Goal: Information Seeking & Learning: Learn about a topic

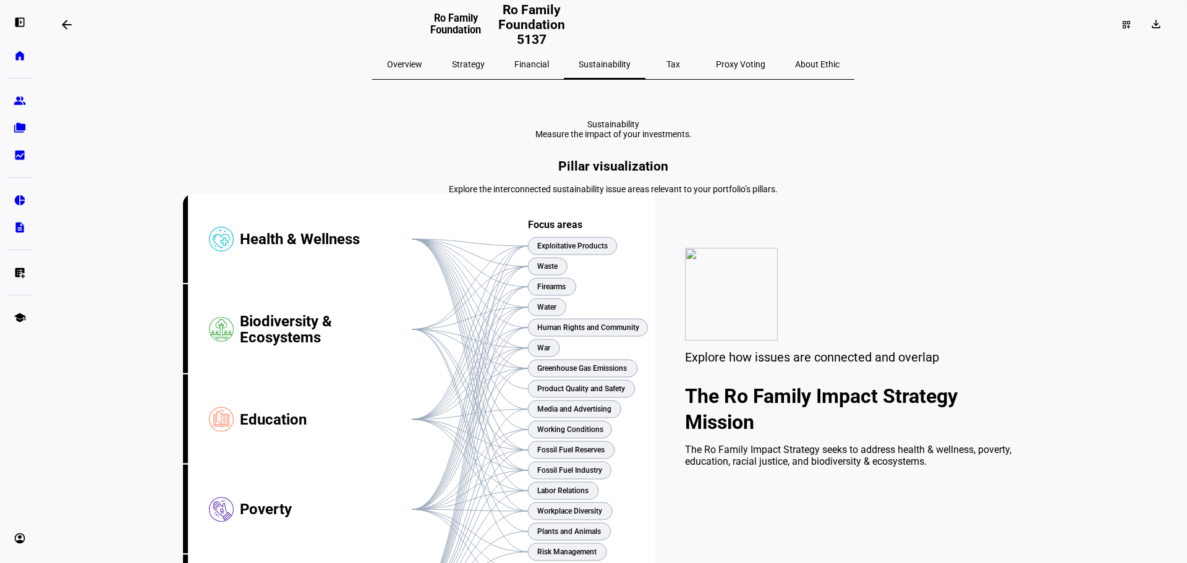
click at [422, 66] on span "Overview" at bounding box center [404, 64] width 35 height 9
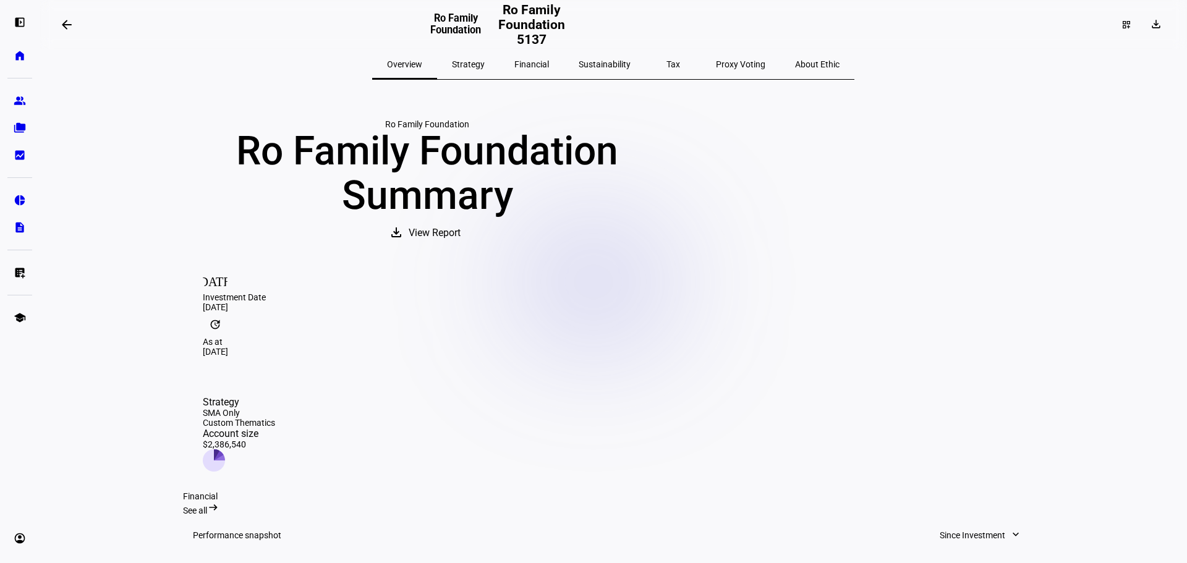
click at [594, 66] on span "Sustainability" at bounding box center [605, 64] width 52 height 9
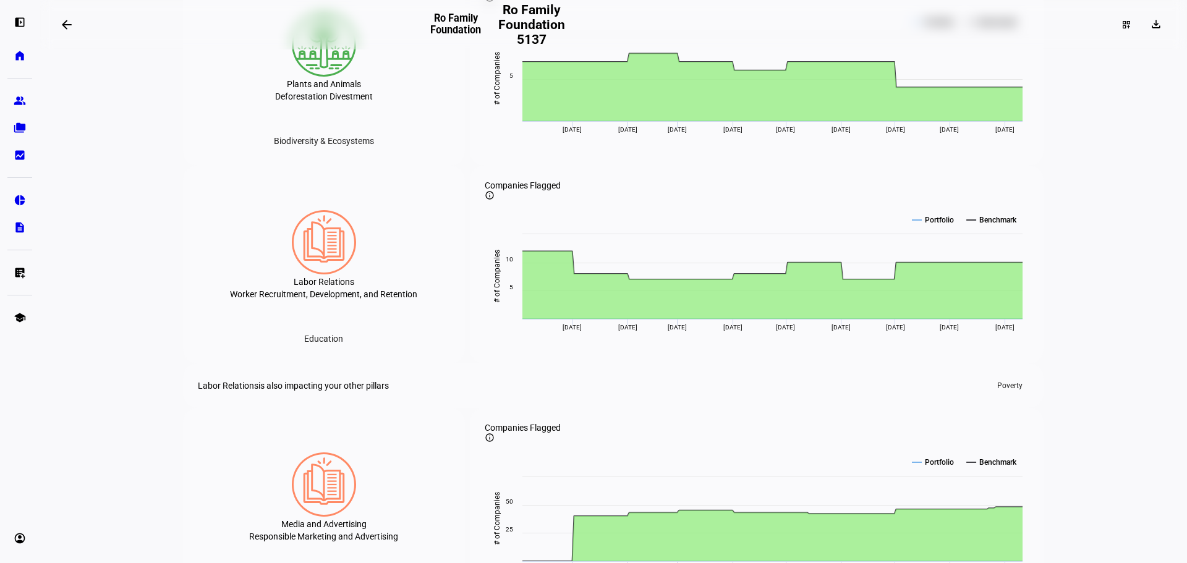
scroll to position [2596, 0]
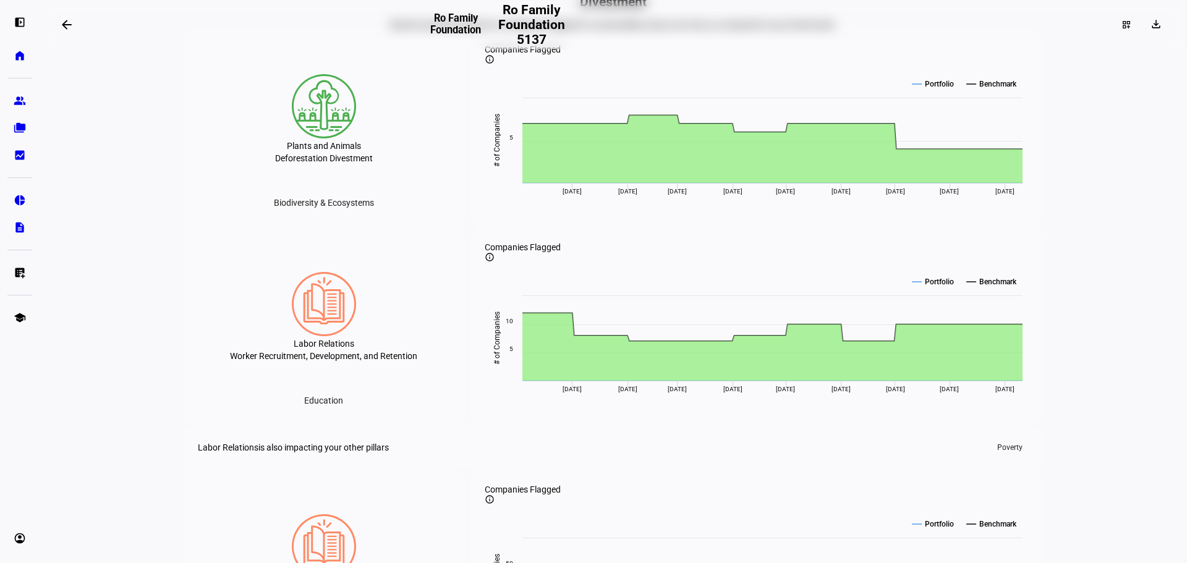
click at [447, 30] on div "Monitor portfolio exposure to companies flagged for sustainability issues over …" at bounding box center [613, 25] width 861 height 10
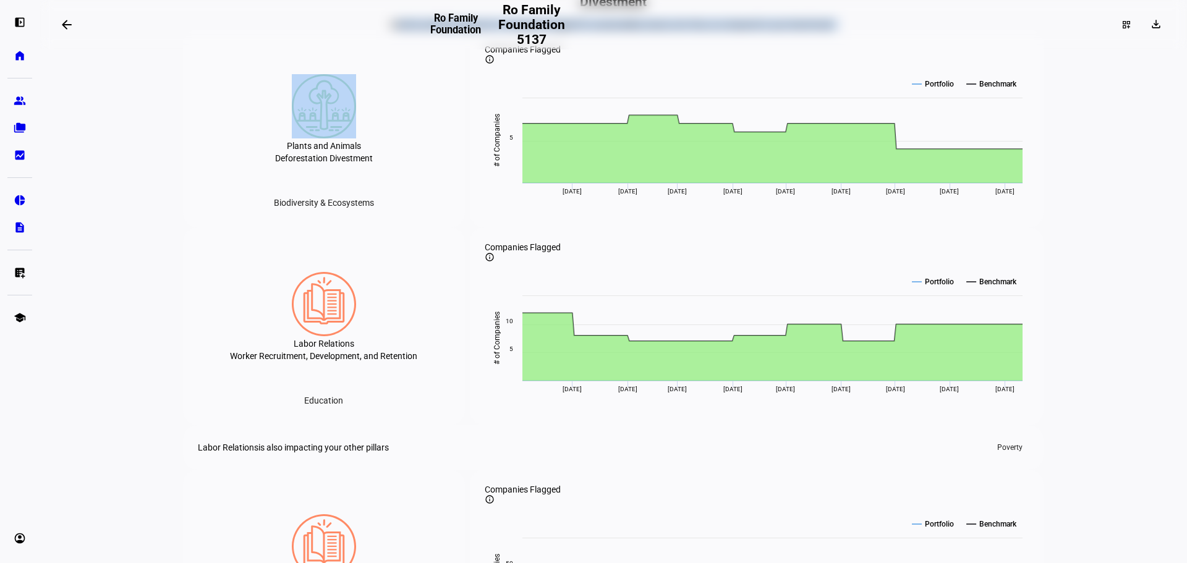
click at [447, 30] on div "Monitor portfolio exposure to companies flagged for sustainability issues over …" at bounding box center [613, 25] width 861 height 10
click at [432, 30] on div "Monitor portfolio exposure to companies flagged for sustainability issues over …" at bounding box center [613, 25] width 861 height 10
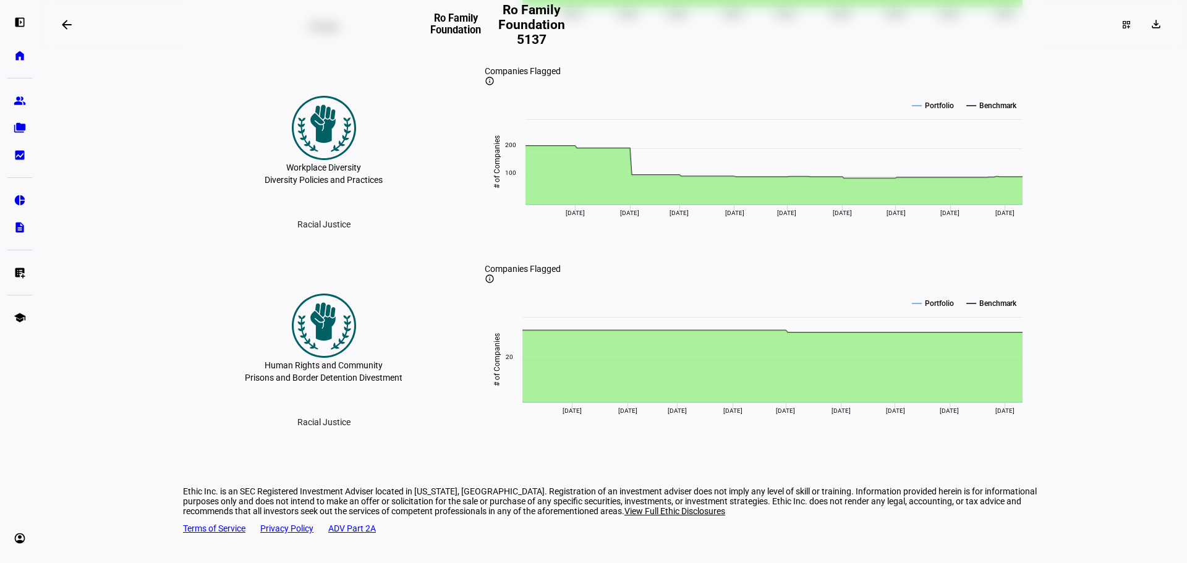
scroll to position [3938, 0]
click at [329, 383] on div "Prisons and Border Detention Divestment" at bounding box center [324, 378] width 158 height 10
click at [325, 427] on div "Racial Justice" at bounding box center [323, 422] width 73 height 20
click at [314, 316] on img at bounding box center [324, 326] width 64 height 64
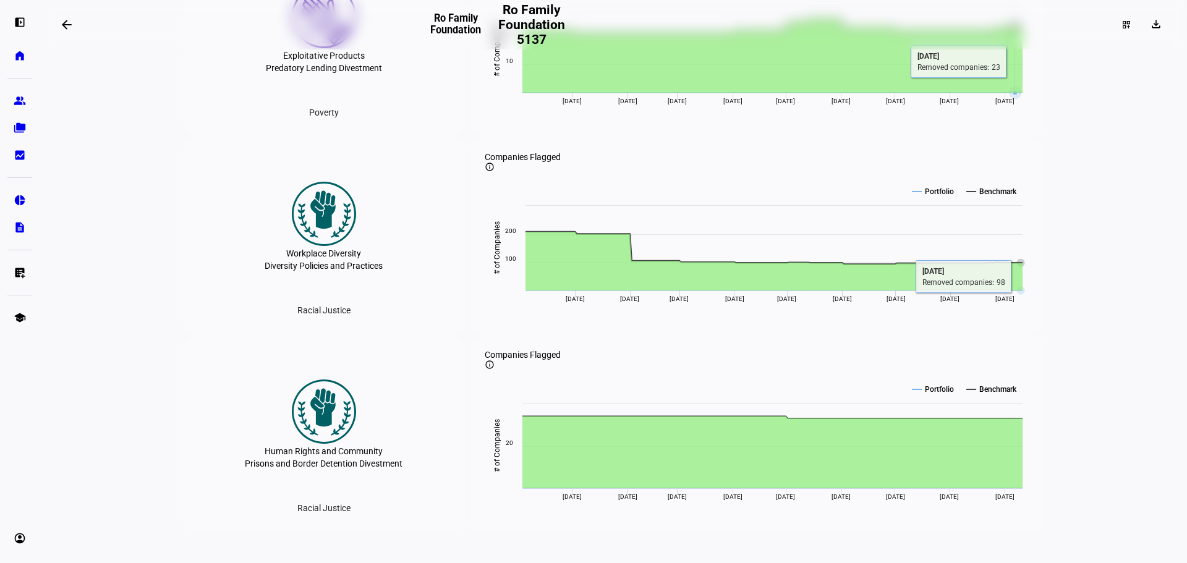
scroll to position [3567, 0]
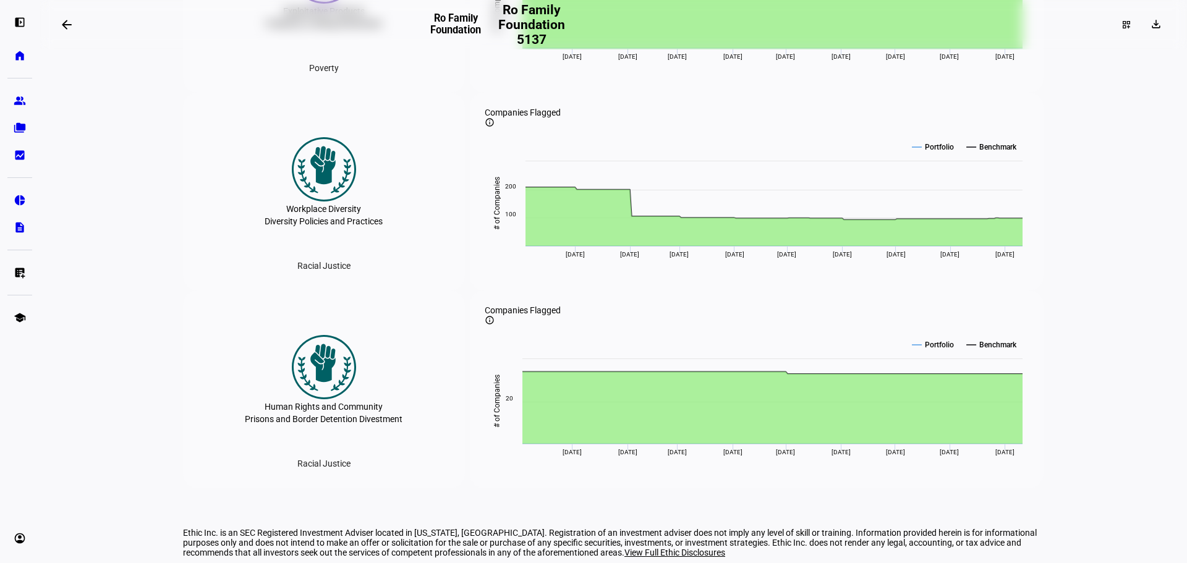
drag, startPoint x: 105, startPoint y: 339, endPoint x: 114, endPoint y: 341, distance: 9.6
click at [106, 339] on eth-layout-page-content "arrow_backwards Ro Family Foundation Ro Family Foundation 5137 dashboard_custom…" at bounding box center [613, 281] width 1147 height 563
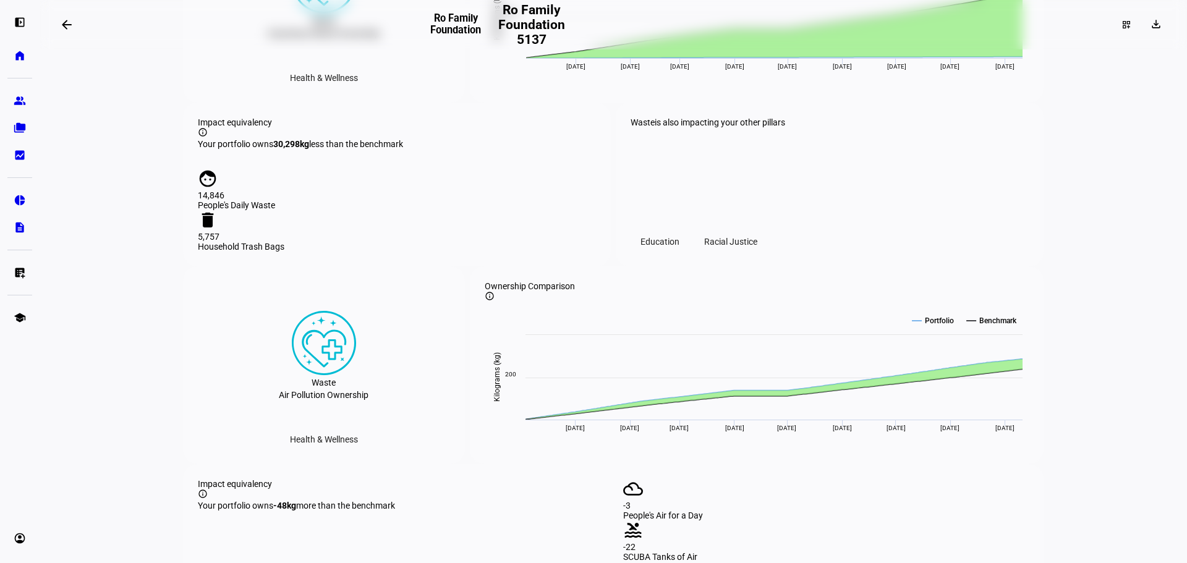
scroll to position [0, 0]
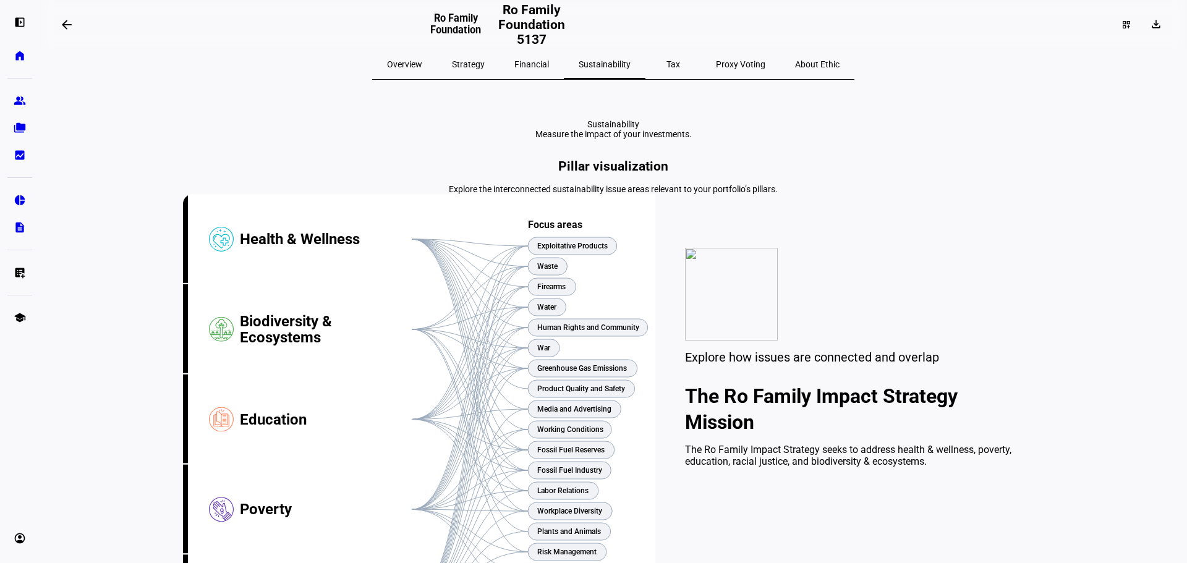
click at [422, 67] on span "Overview" at bounding box center [404, 64] width 35 height 9
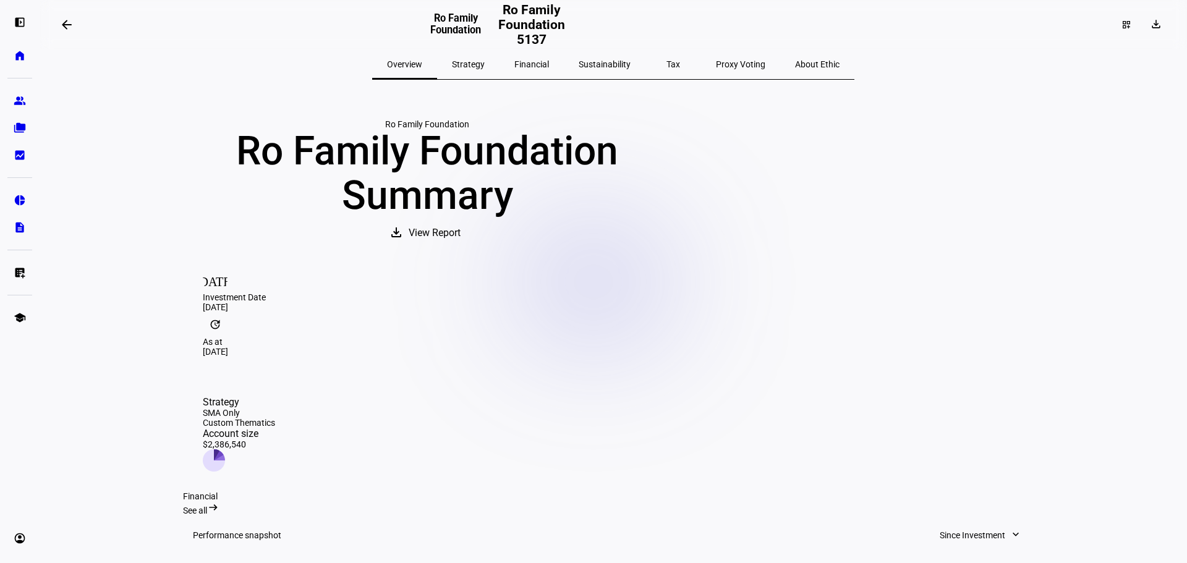
click at [485, 63] on span "Strategy" at bounding box center [468, 64] width 33 height 9
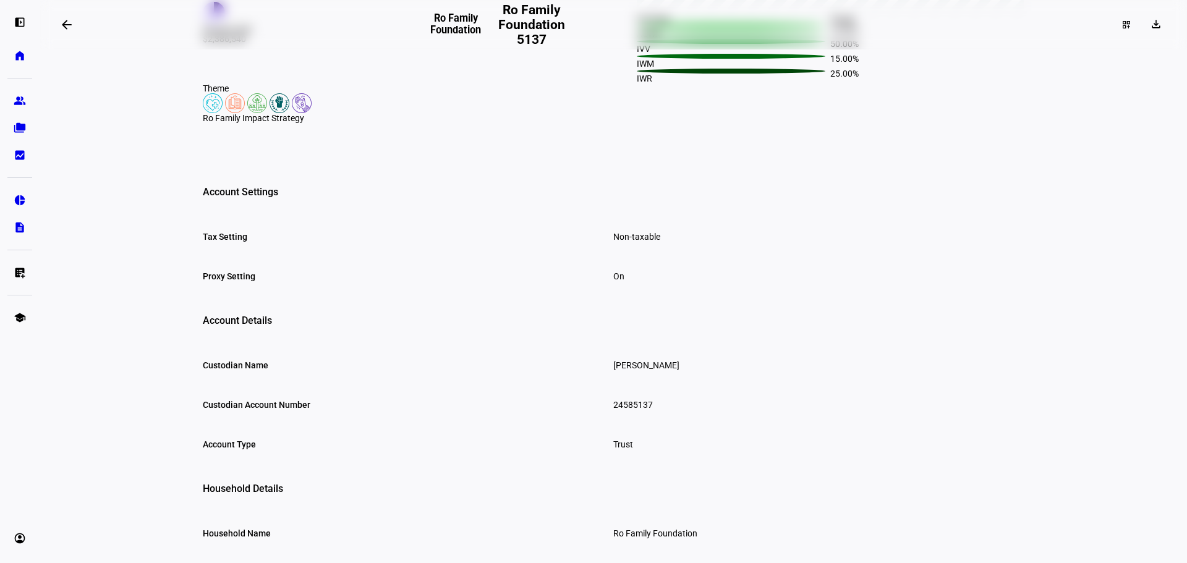
scroll to position [371, 0]
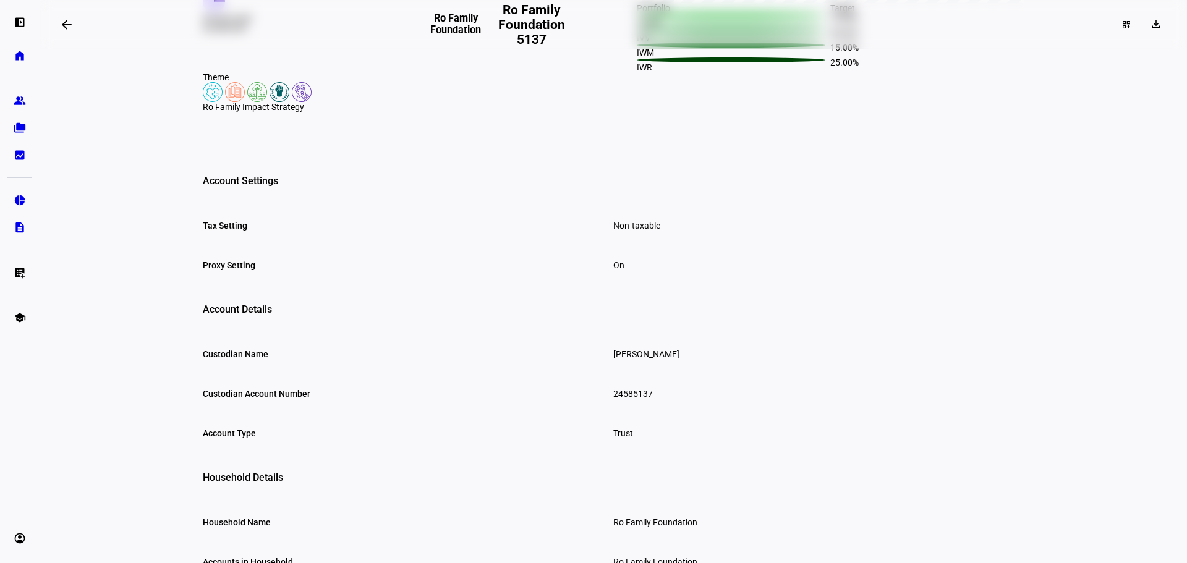
click at [206, 102] on img at bounding box center [213, 92] width 20 height 20
click at [237, 112] on div "Ro Family Impact Strategy" at bounding box center [396, 107] width 387 height 10
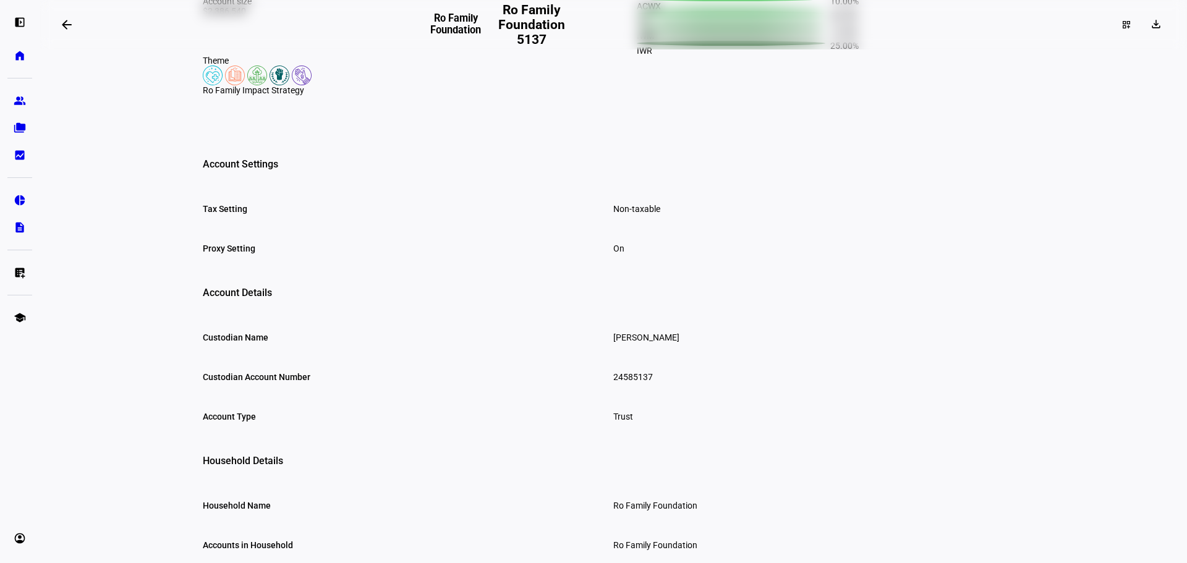
scroll to position [0, 0]
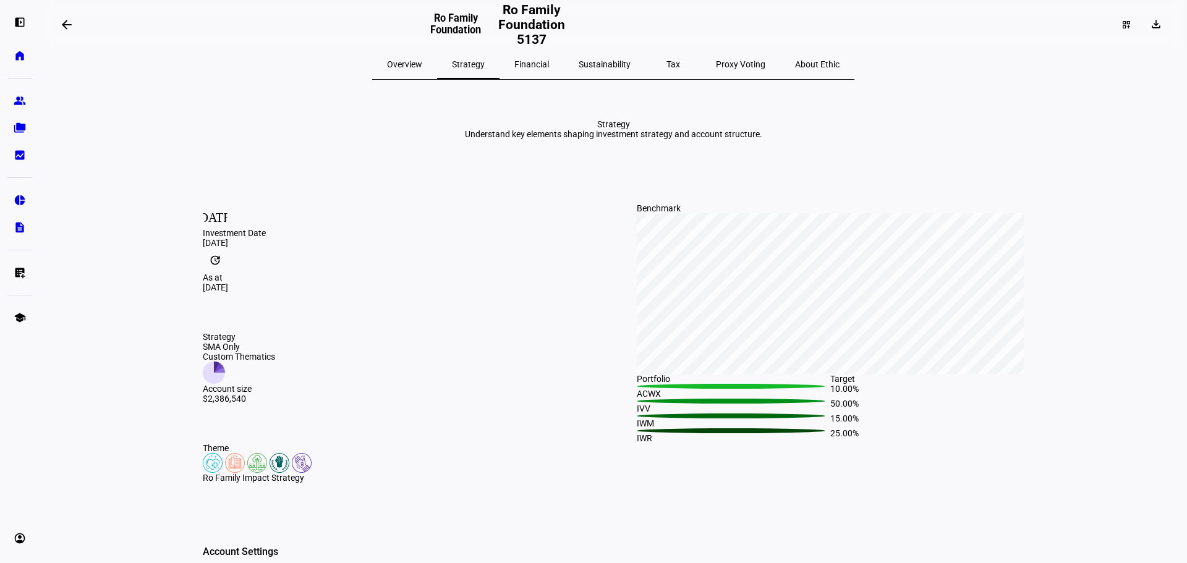
click at [597, 62] on span "Sustainability" at bounding box center [605, 64] width 52 height 9
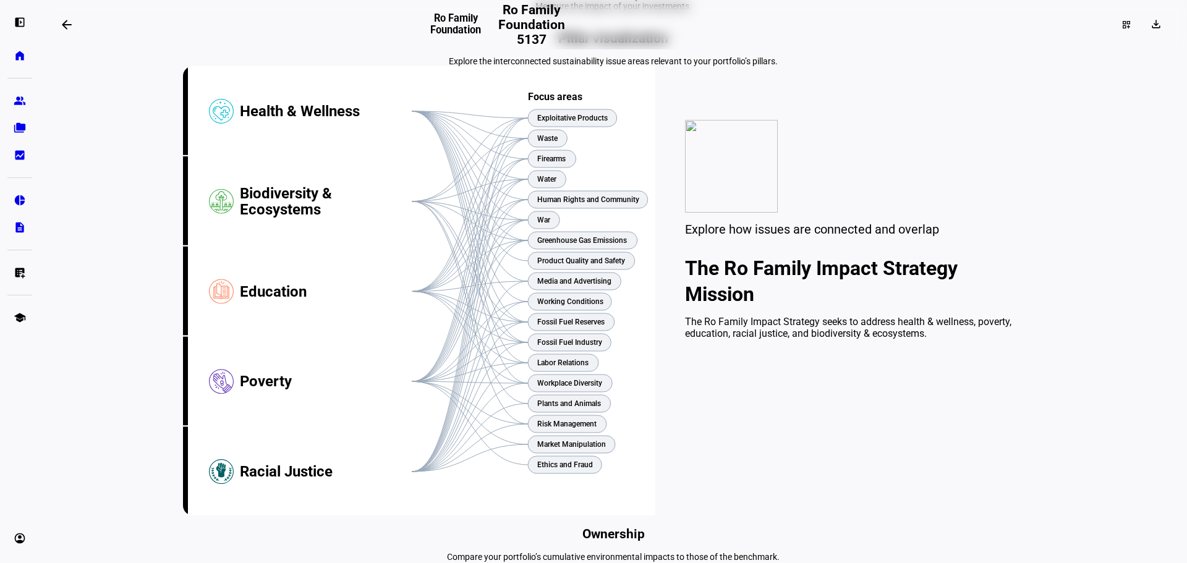
scroll to position [62, 0]
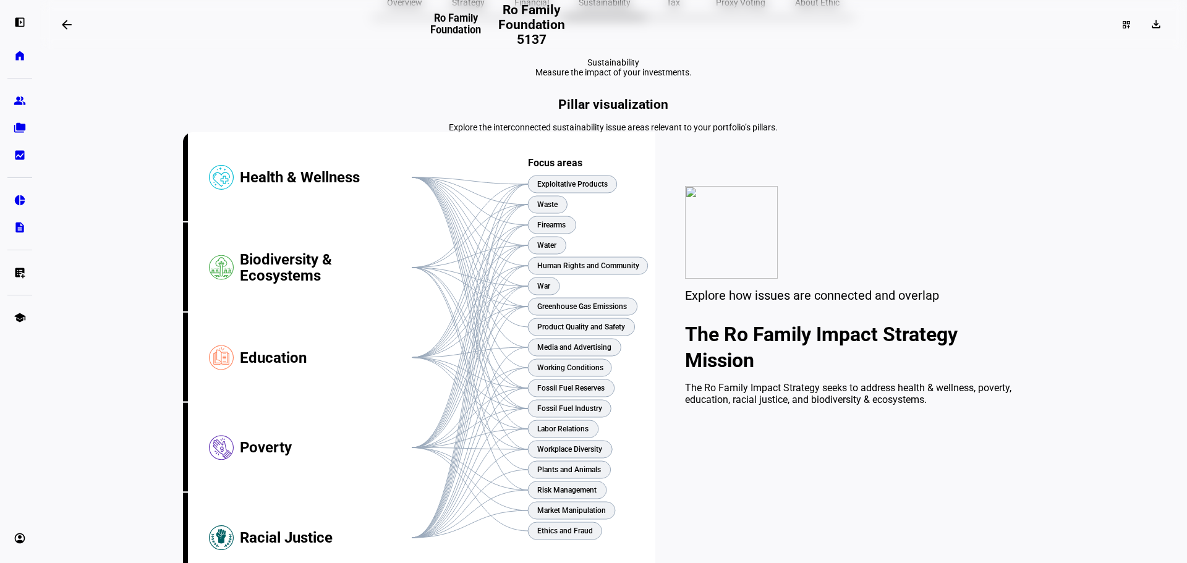
click at [597, 112] on h2 "Pillar visualization" at bounding box center [613, 104] width 861 height 15
click at [241, 223] on div "Health & Wellness" at bounding box center [326, 177] width 172 height 90
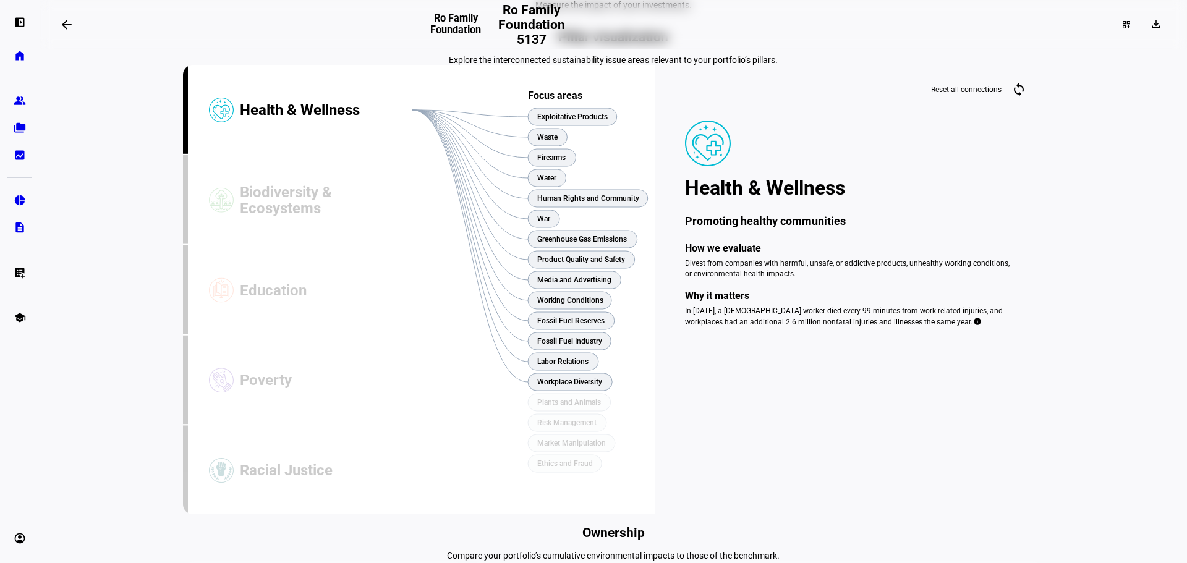
scroll to position [124, 0]
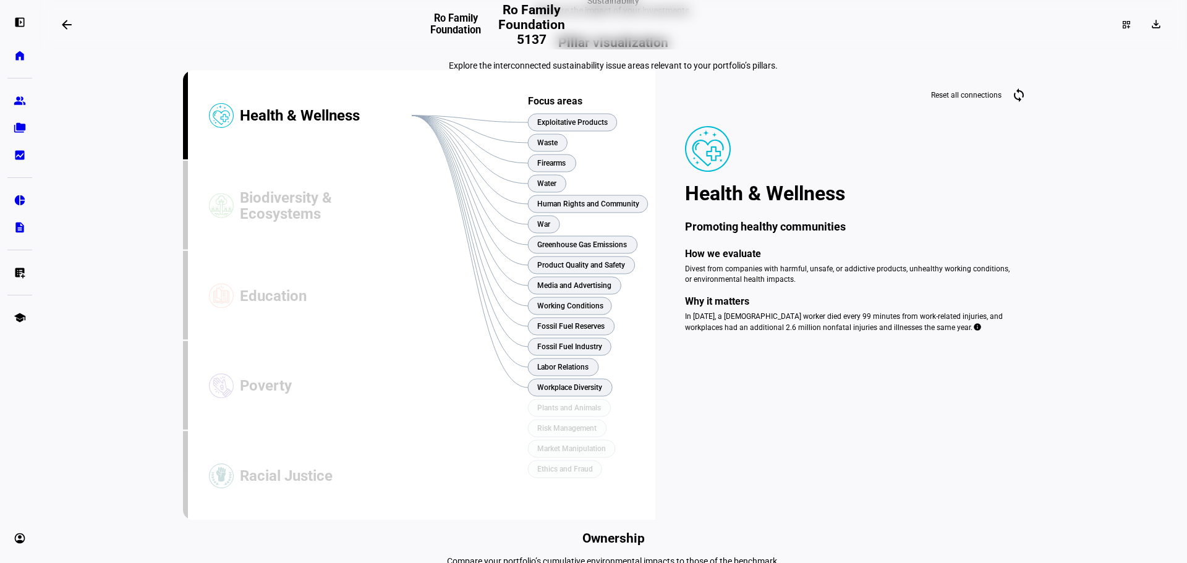
click at [270, 161] on div "Health & Wellness" at bounding box center [326, 115] width 172 height 90
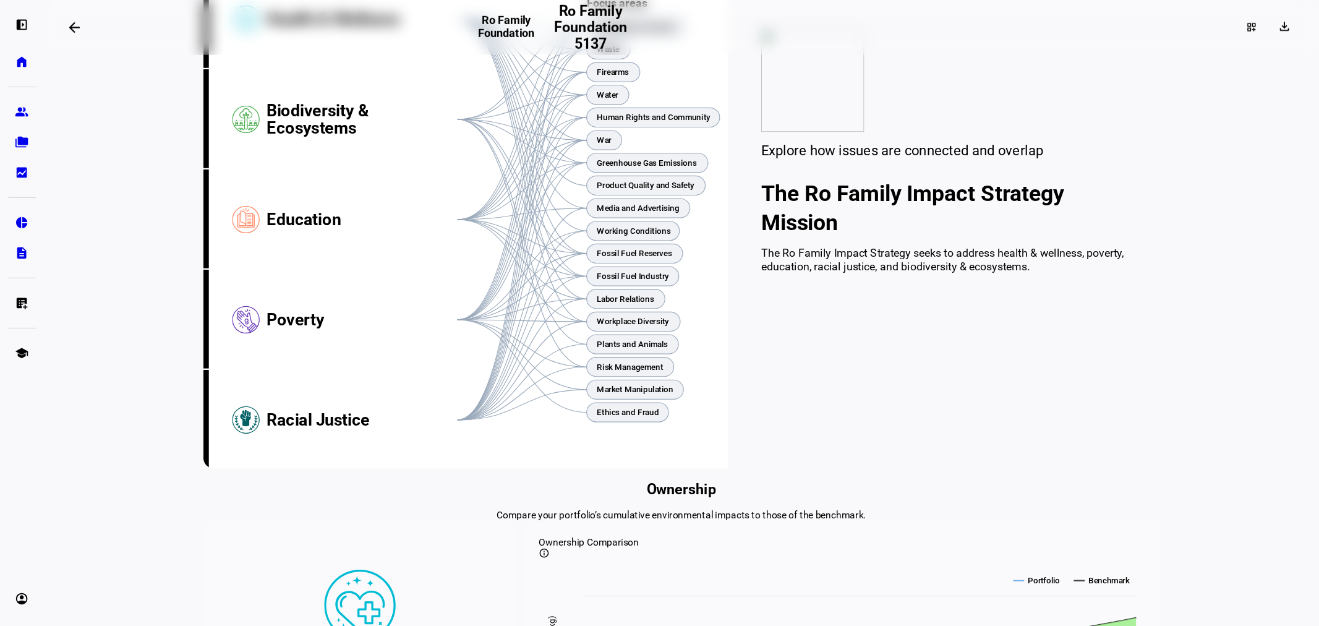
scroll to position [227, 0]
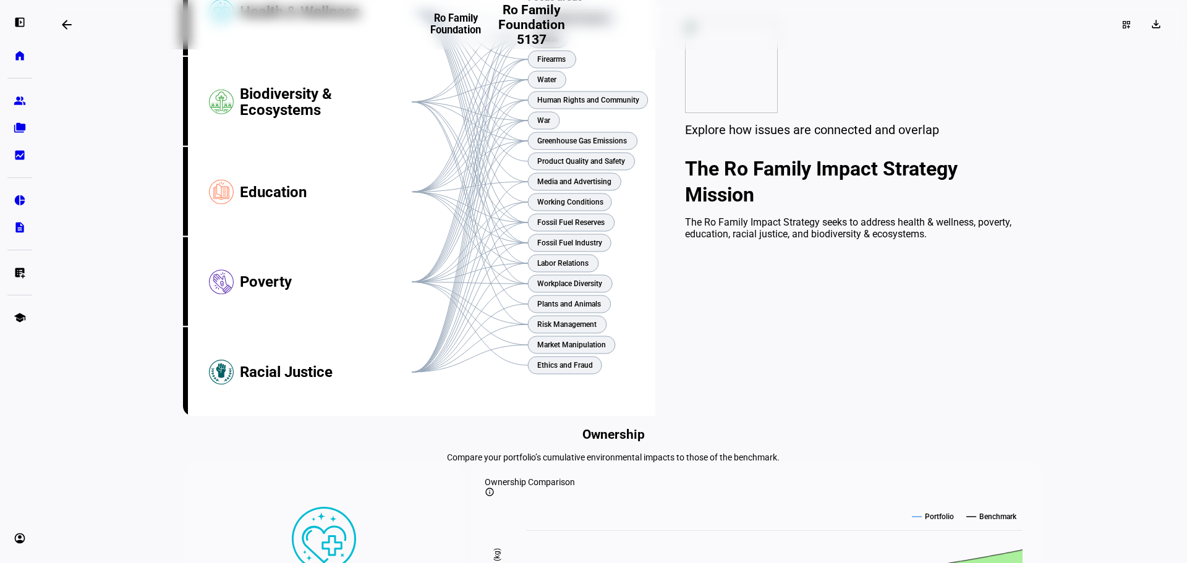
drag, startPoint x: 84, startPoint y: 239, endPoint x: 99, endPoint y: 236, distance: 15.3
click at [99, 236] on eth-layout-page-content "arrow_backwards Ro Family Foundation Ro Family Foundation 5137 dashboard_custom…" at bounding box center [613, 281] width 1147 height 563
